Goal: Information Seeking & Learning: Learn about a topic

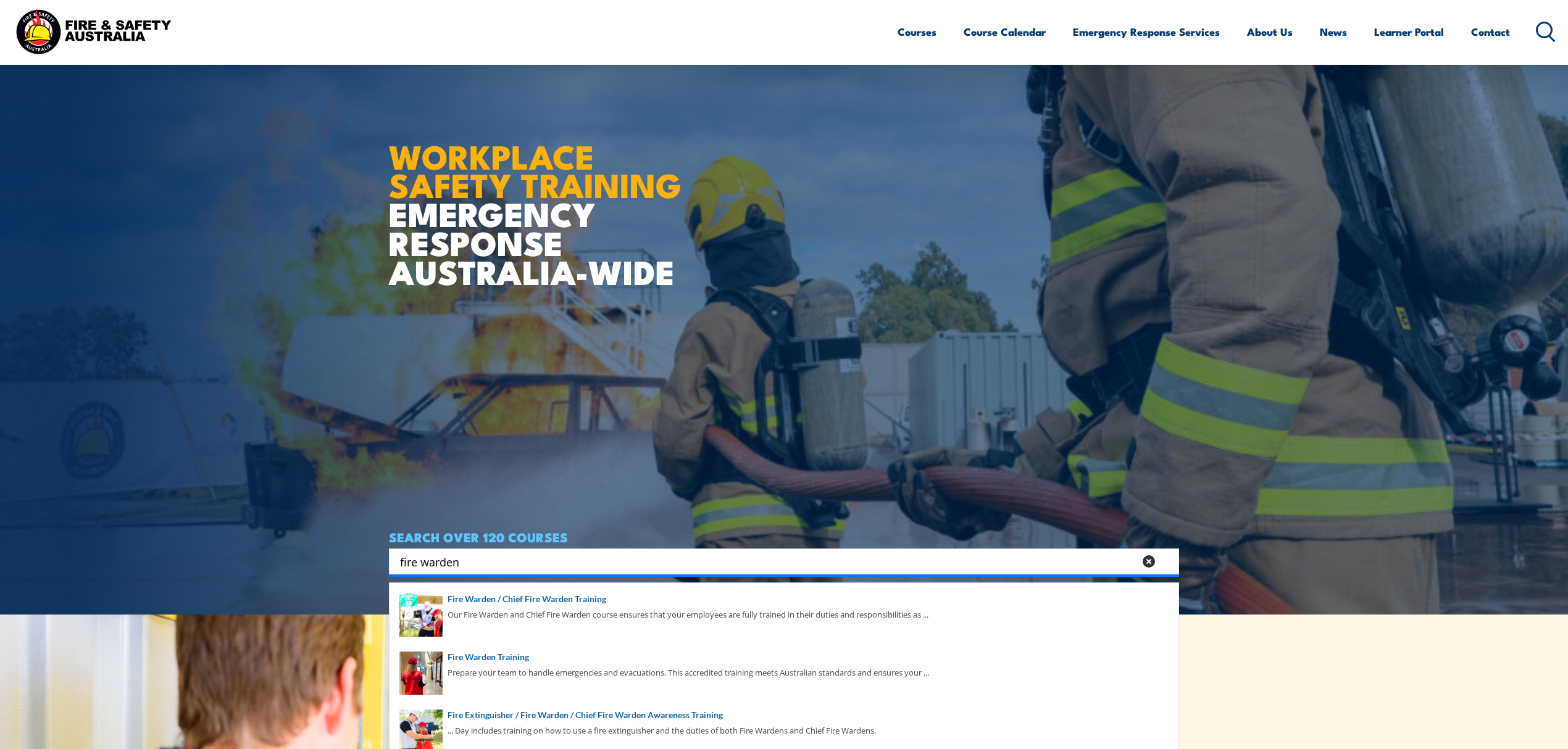
scroll to position [164, 0]
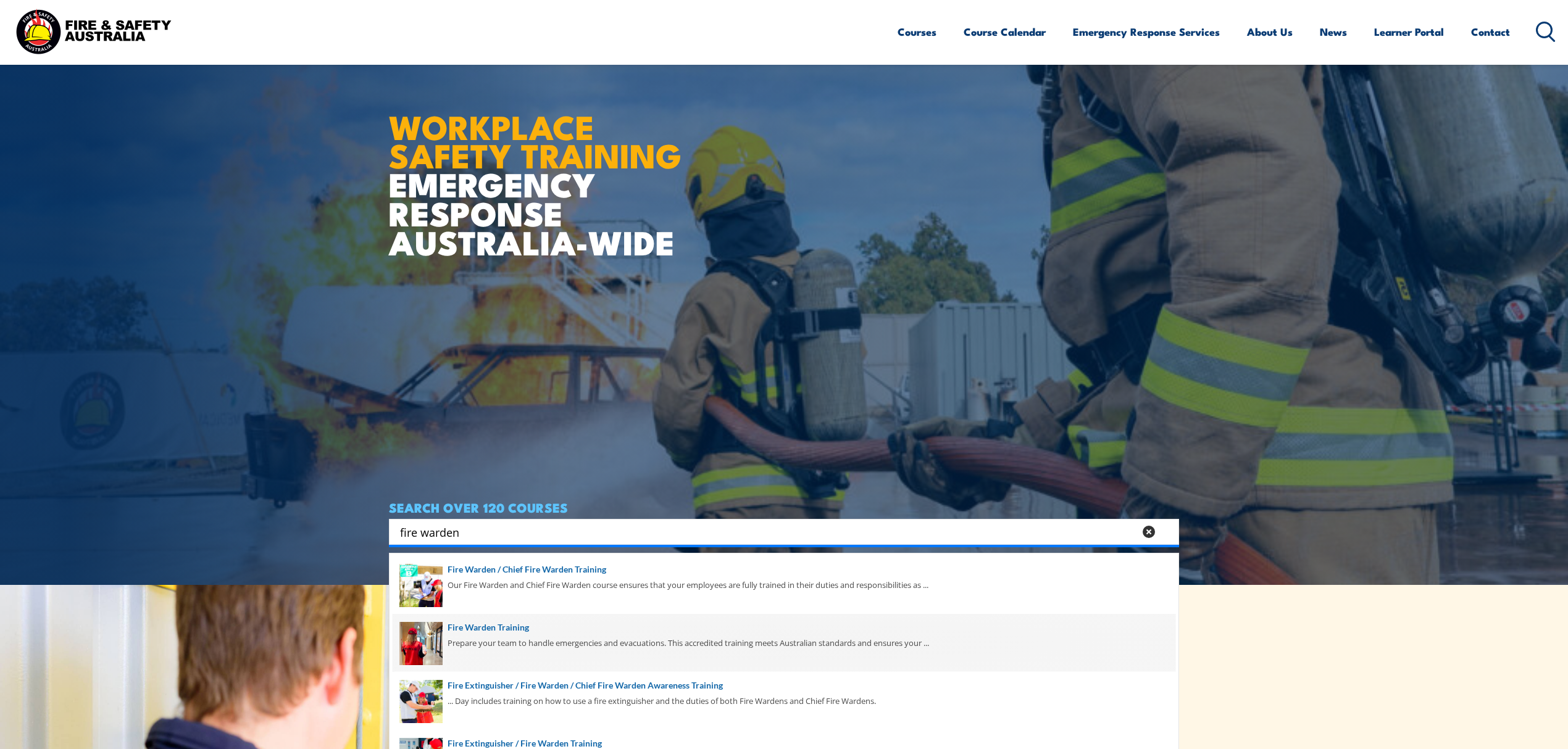
type input "fire warden"
click at [479, 633] on span at bounding box center [784, 643] width 782 height 58
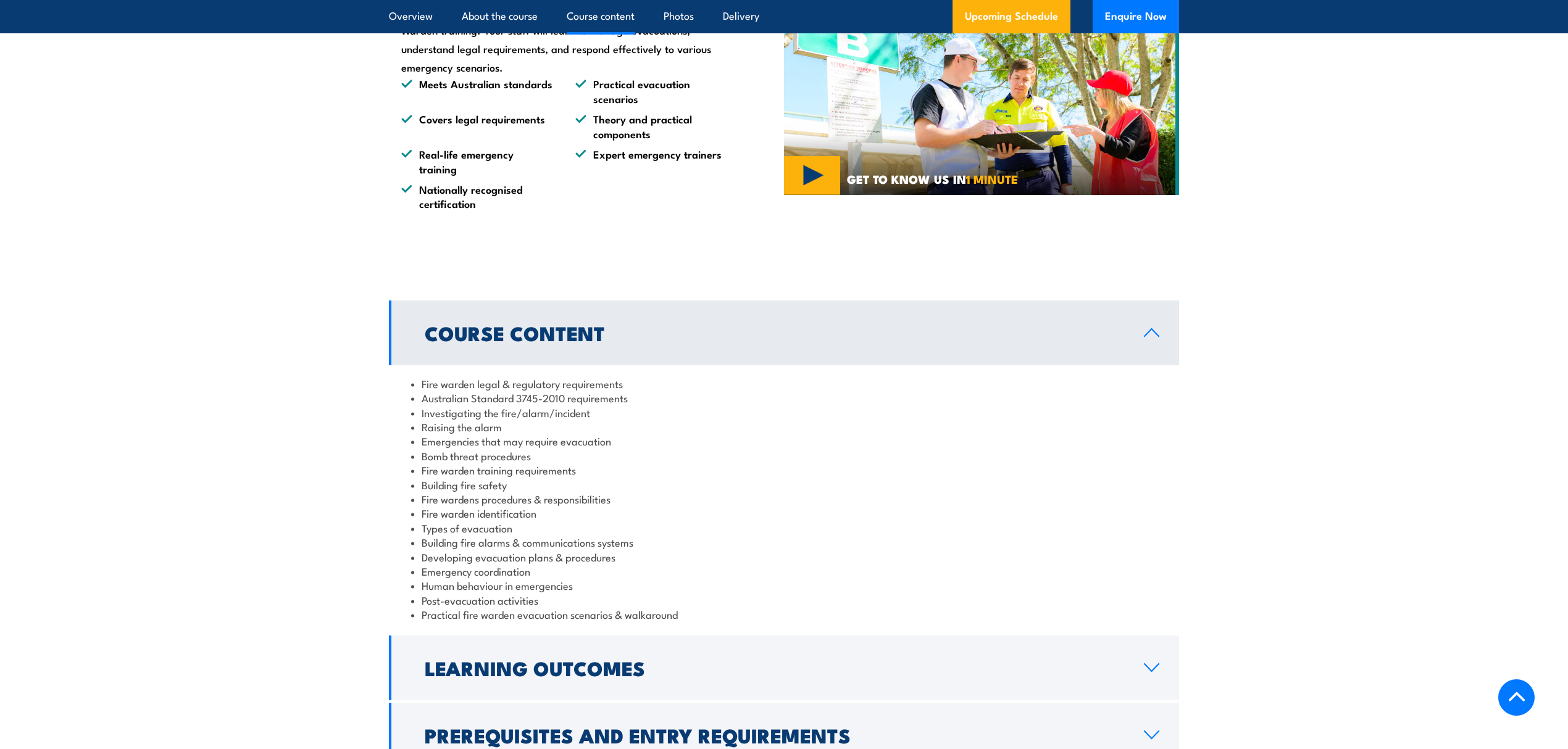
scroll to position [1151, 0]
